Goal: Task Accomplishment & Management: Manage account settings

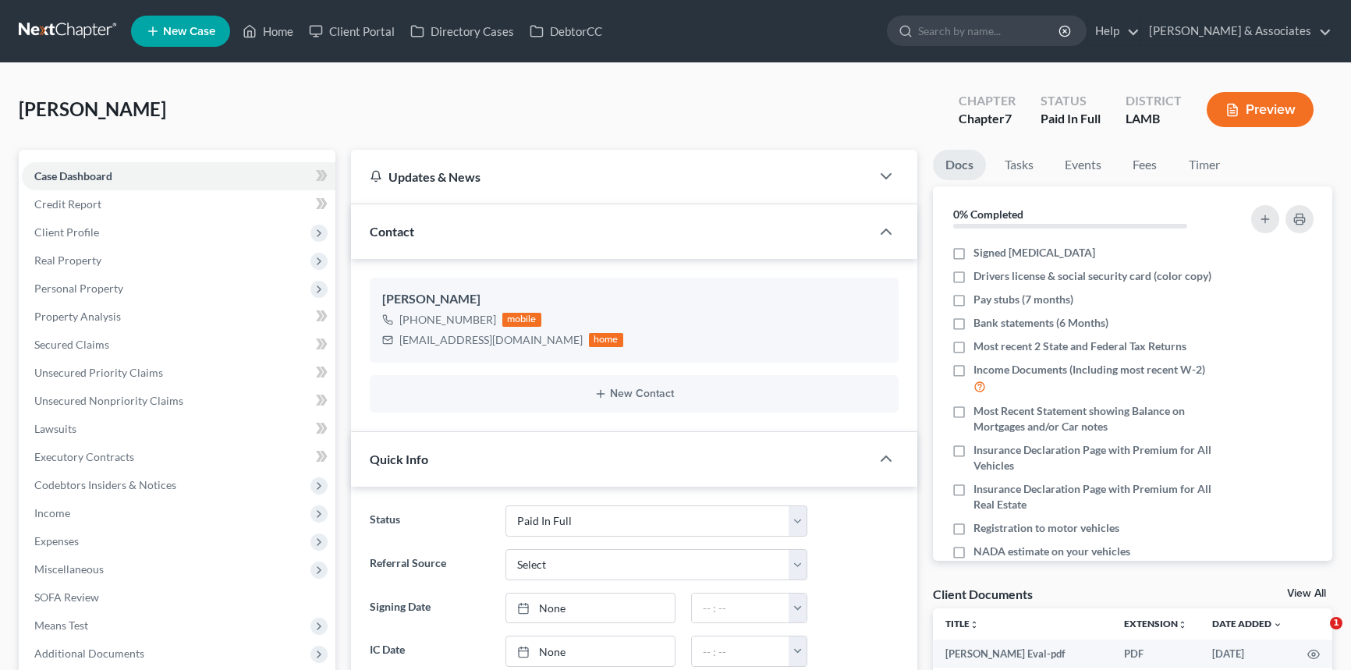
select select "17"
click at [285, 32] on link "Home" at bounding box center [268, 31] width 66 height 28
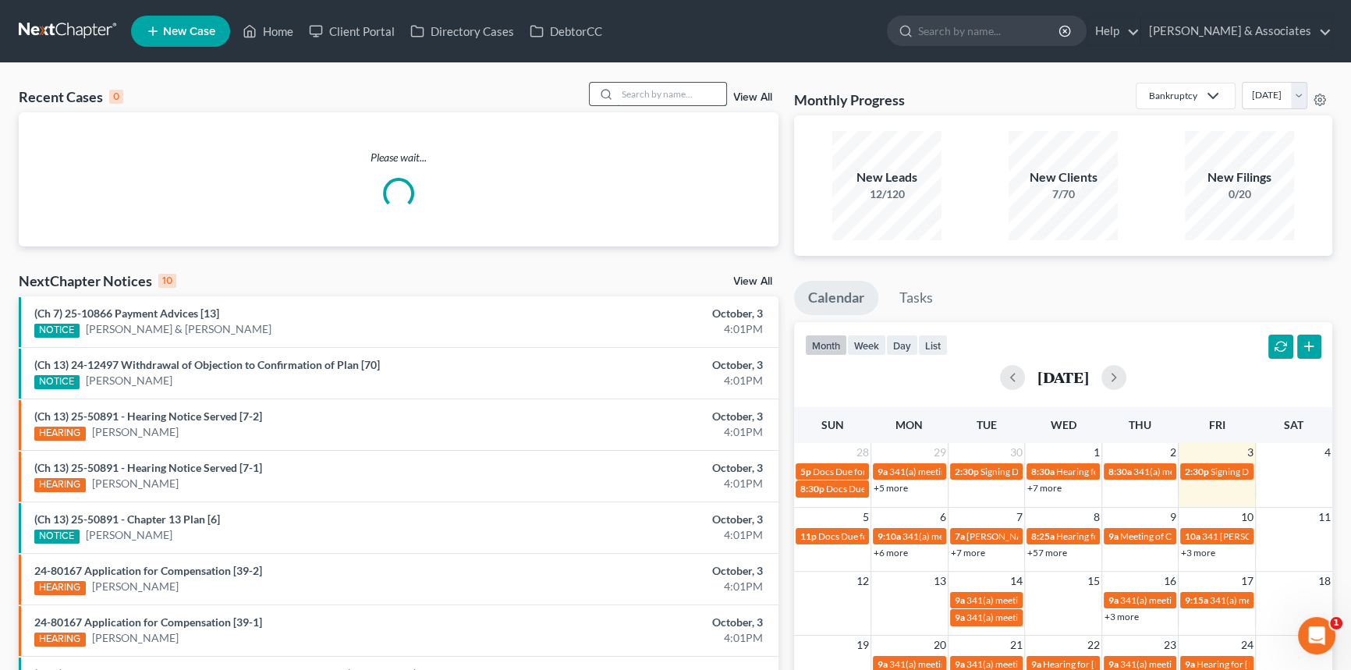
click at [653, 88] on input "search" at bounding box center [671, 94] width 109 height 23
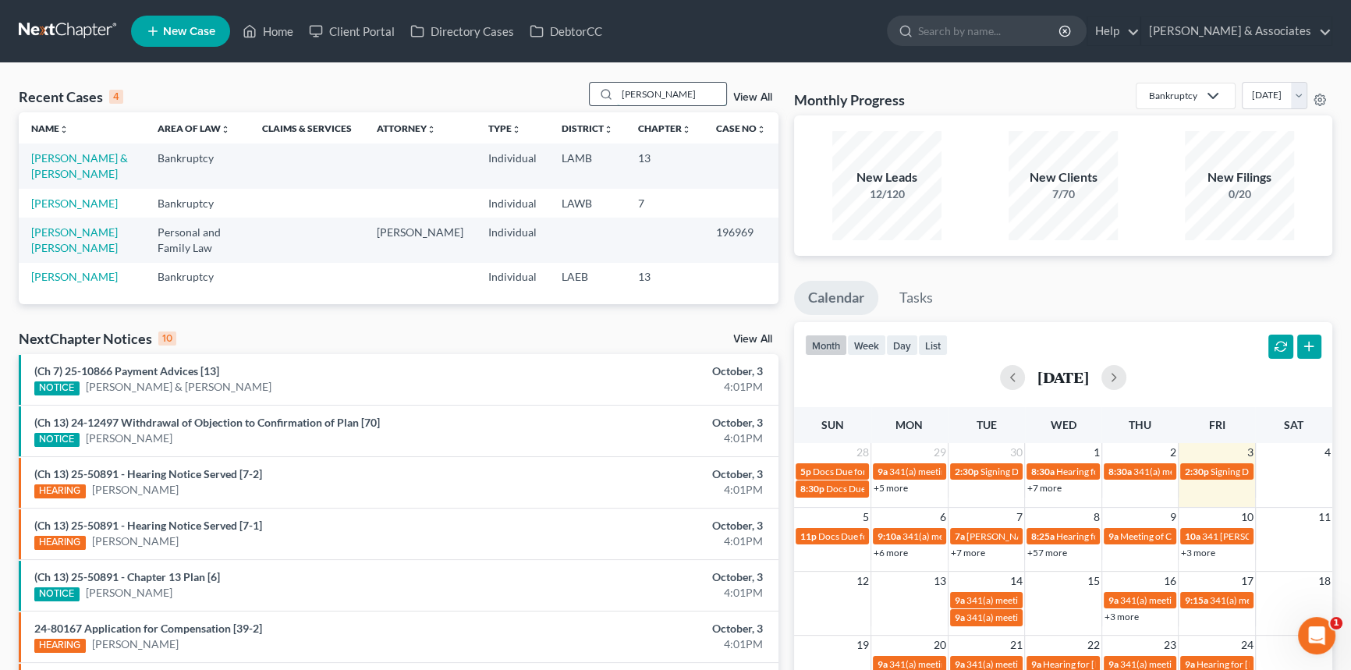
click at [662, 101] on input "[PERSON_NAME]" at bounding box center [671, 94] width 109 height 23
type input "[PERSON_NAME]"
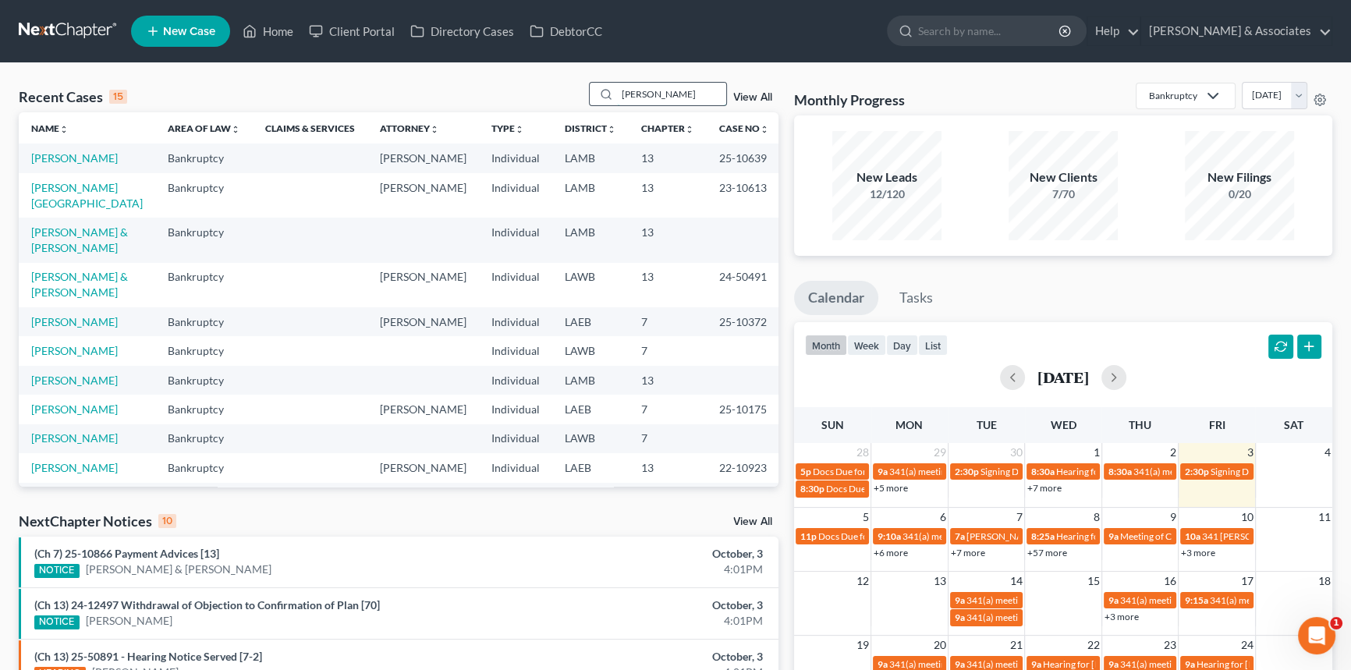
click at [678, 97] on input "[PERSON_NAME]" at bounding box center [671, 94] width 109 height 23
click at [61, 244] on td "[PERSON_NAME] & [PERSON_NAME]" at bounding box center [87, 240] width 137 height 44
click at [66, 234] on link "[PERSON_NAME] & [PERSON_NAME]" at bounding box center [79, 239] width 97 height 29
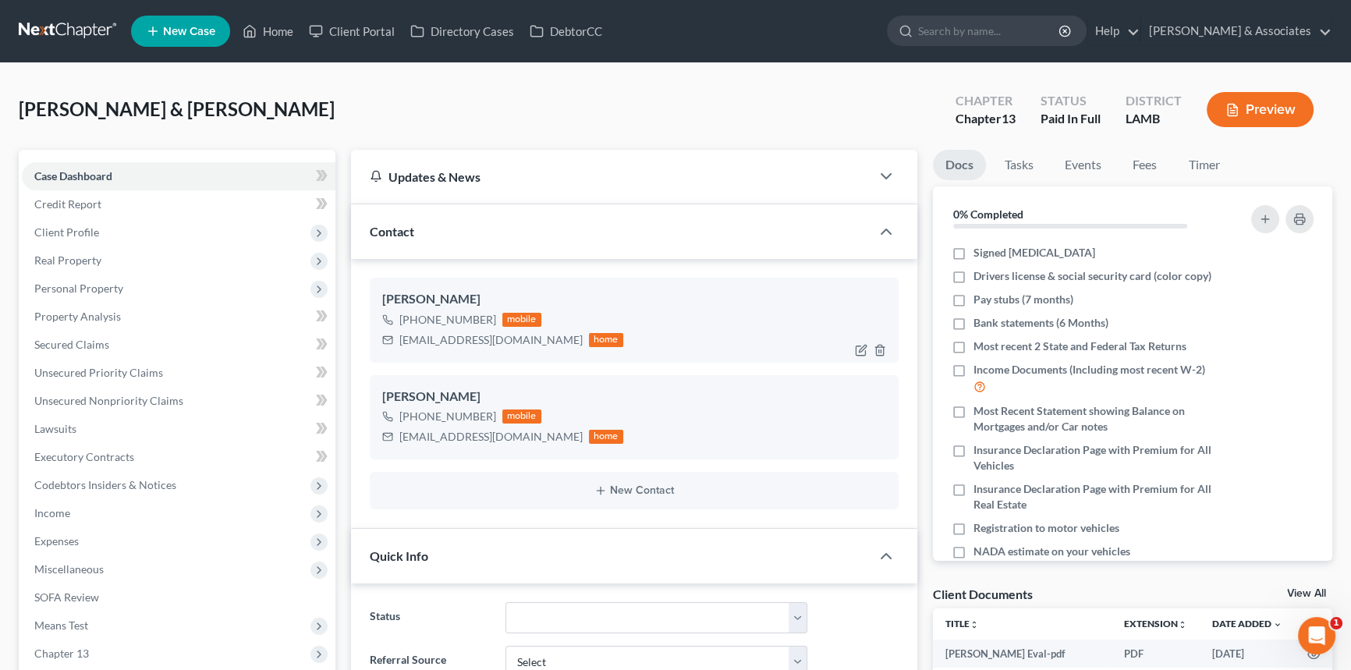
scroll to position [586, 0]
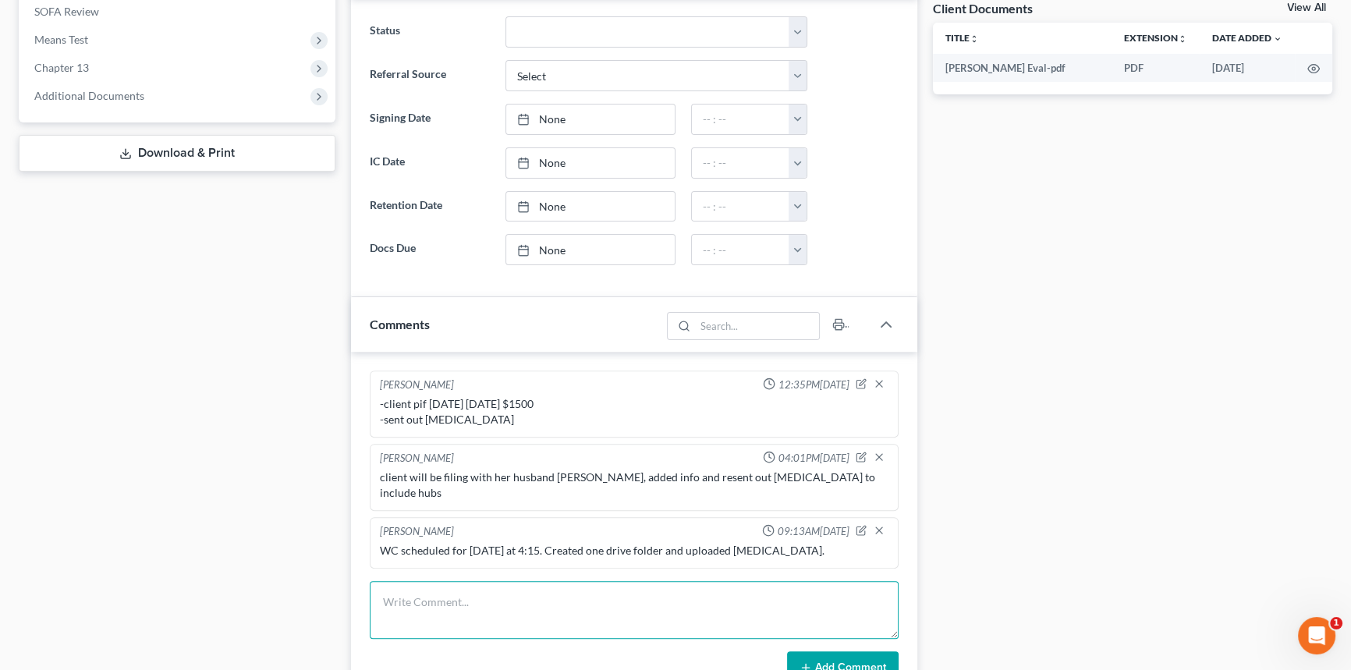
drag, startPoint x: 428, startPoint y: 589, endPoint x: 420, endPoint y: 584, distance: 9.1
click at [420, 584] on textarea at bounding box center [634, 610] width 529 height 58
type textarea "called for WC NA LVM"
click at [789, 651] on button "Add Comment" at bounding box center [843, 667] width 112 height 33
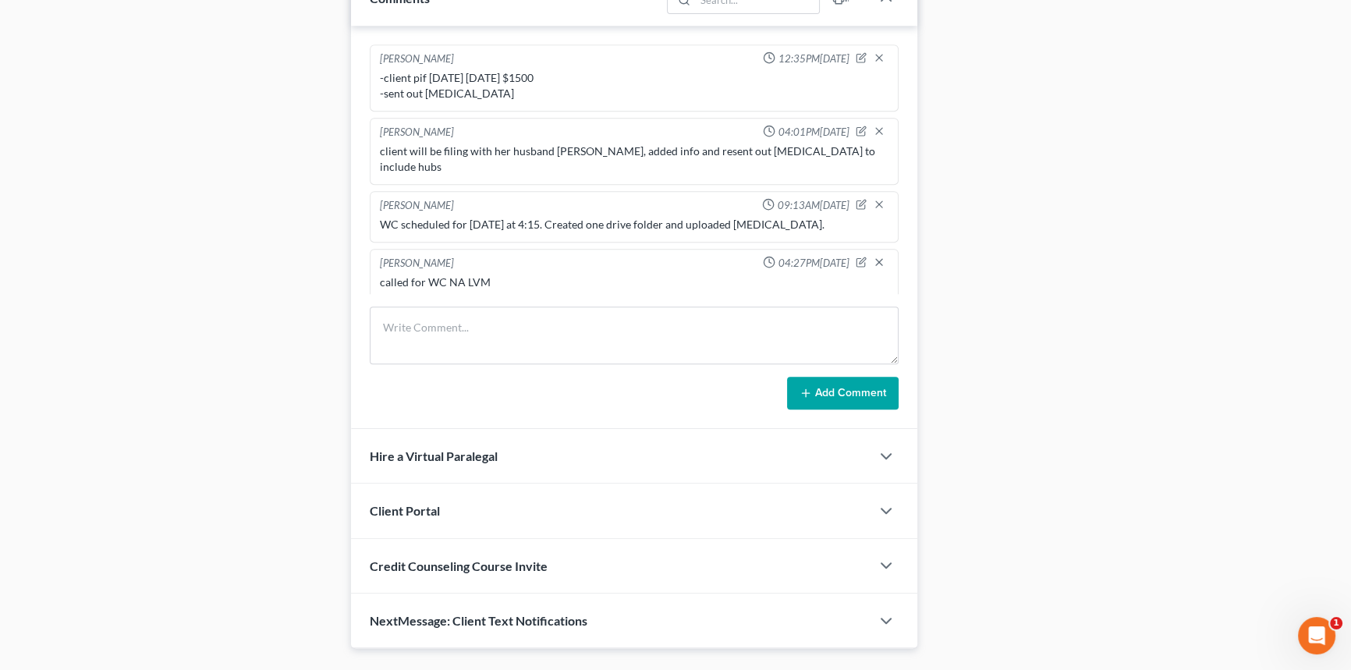
scroll to position [936, 0]
